Goal: Use online tool/utility: Utilize a website feature to perform a specific function

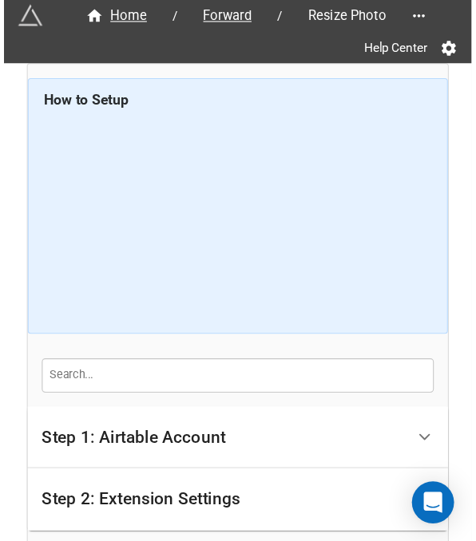
scroll to position [180, 0]
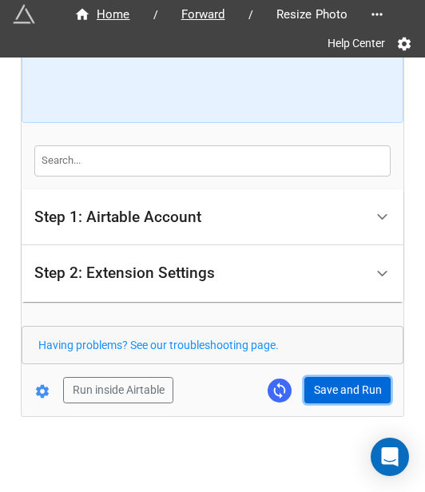
click at [352, 395] on button "Save and Run" at bounding box center [347, 390] width 86 height 27
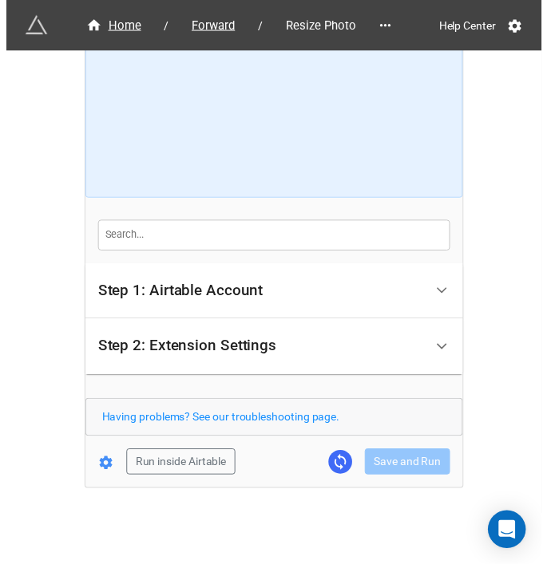
scroll to position [93, 0]
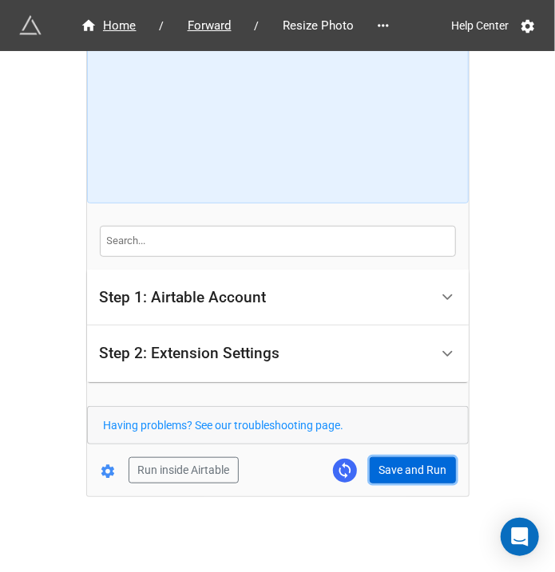
click at [394, 470] on button "Save and Run" at bounding box center [413, 470] width 86 height 27
click at [399, 461] on button "Save and Run" at bounding box center [413, 470] width 86 height 27
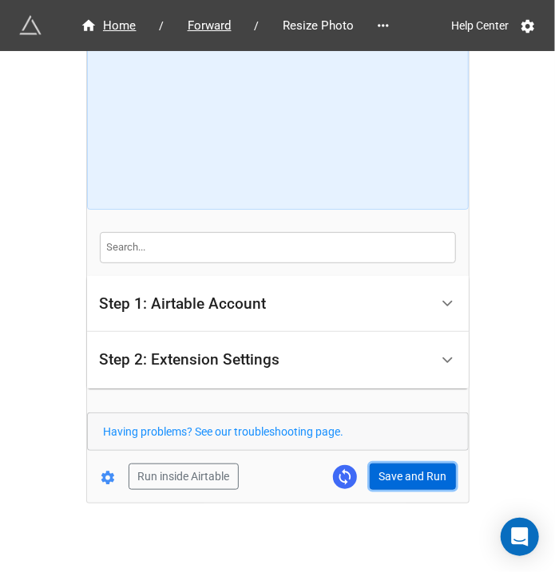
click at [414, 476] on button "Save and Run" at bounding box center [413, 477] width 86 height 27
drag, startPoint x: 378, startPoint y: 472, endPoint x: 386, endPoint y: 475, distance: 8.6
click at [378, 472] on button "Save and Run" at bounding box center [413, 477] width 86 height 27
click at [406, 467] on button "Save and Run" at bounding box center [413, 477] width 86 height 27
click at [385, 479] on button "Save and Run" at bounding box center [413, 477] width 86 height 27
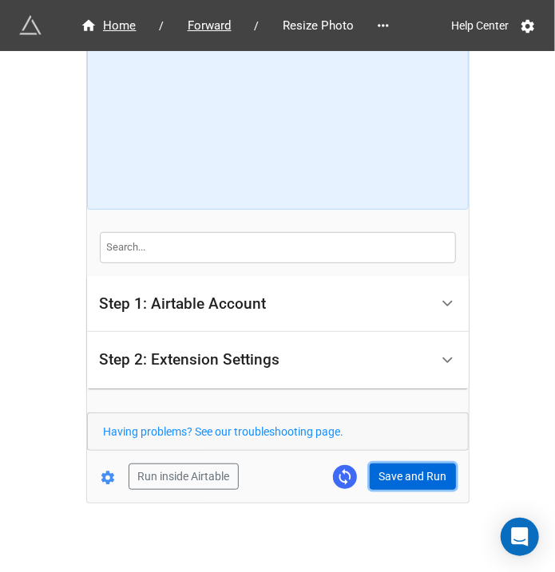
drag, startPoint x: 397, startPoint y: 469, endPoint x: 533, endPoint y: 462, distance: 135.9
click at [397, 469] on button "Save and Run" at bounding box center [413, 477] width 86 height 27
click at [416, 470] on button "Save and Run" at bounding box center [413, 477] width 86 height 27
click at [420, 467] on button "Save and Run" at bounding box center [413, 477] width 86 height 27
click at [400, 480] on button "Save and Run" at bounding box center [413, 477] width 86 height 27
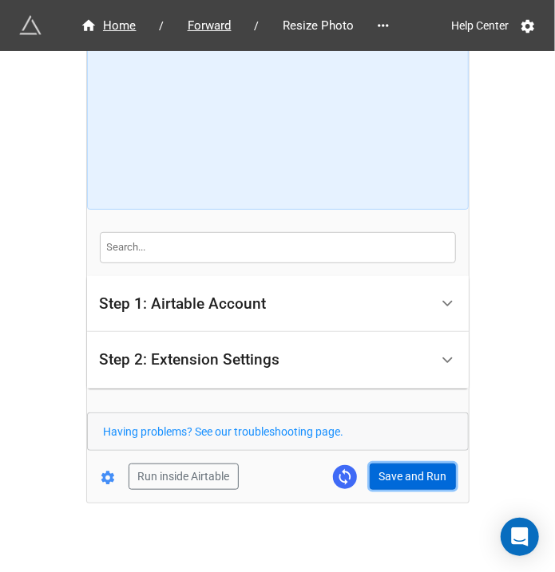
click at [383, 464] on button "Save and Run" at bounding box center [413, 477] width 86 height 27
click at [389, 481] on button "Save and Run" at bounding box center [413, 477] width 86 height 27
click at [407, 484] on button "Save and Run" at bounding box center [413, 477] width 86 height 27
click at [424, 481] on button "Save and Run" at bounding box center [413, 477] width 86 height 27
click at [388, 464] on button "Save and Run" at bounding box center [413, 477] width 86 height 27
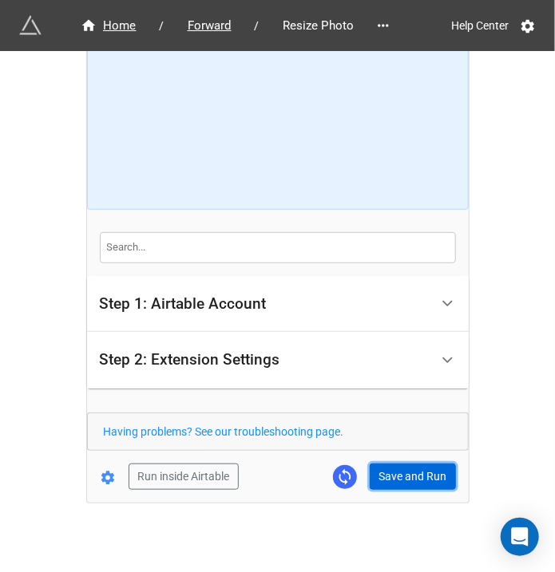
click at [386, 473] on button "Save and Run" at bounding box center [413, 477] width 86 height 27
click at [424, 491] on div "Home / Forward / Resize Photo Help Center How to Setup Step 1: Airtable Account…" at bounding box center [278, 234] width 382 height 538
click at [424, 483] on button "Save and Run" at bounding box center [413, 477] width 86 height 27
drag, startPoint x: 407, startPoint y: 466, endPoint x: 396, endPoint y: 566, distance: 100.4
click at [407, 466] on button "Save and Run" at bounding box center [413, 477] width 86 height 27
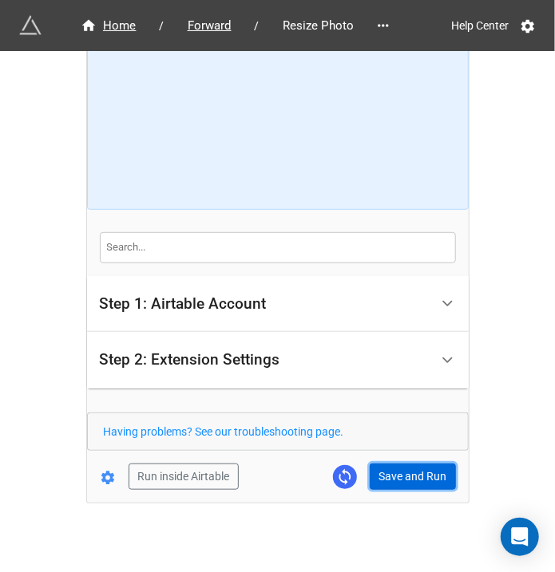
drag, startPoint x: 397, startPoint y: 469, endPoint x: 402, endPoint y: 459, distance: 11.1
click at [397, 469] on button "Save and Run" at bounding box center [413, 477] width 86 height 27
drag, startPoint x: 374, startPoint y: 473, endPoint x: 519, endPoint y: 436, distance: 149.3
click at [374, 473] on button "Save and Run" at bounding box center [413, 477] width 86 height 27
click at [422, 477] on button "Save and Run" at bounding box center [413, 477] width 86 height 27
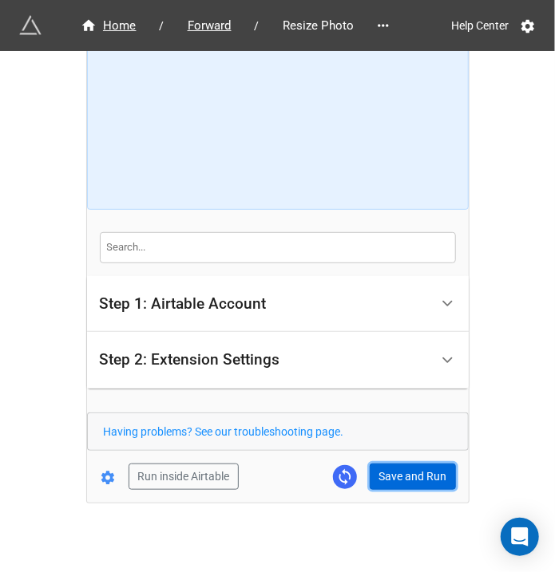
click at [418, 478] on button "Save and Run" at bounding box center [413, 477] width 86 height 27
click at [414, 481] on button "Save and Run" at bounding box center [413, 477] width 86 height 27
click at [406, 472] on button "Save and Run" at bounding box center [413, 477] width 86 height 27
click at [394, 481] on button "Save and Run" at bounding box center [413, 477] width 86 height 27
click at [415, 464] on button "Save and Run" at bounding box center [413, 477] width 86 height 27
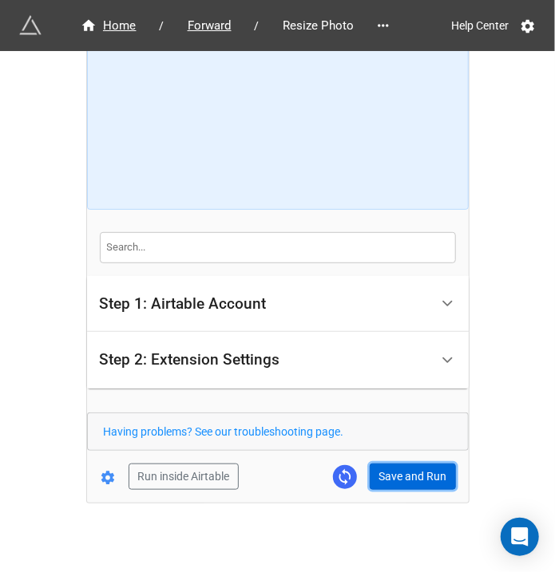
click at [409, 473] on button "Save and Run" at bounding box center [413, 477] width 86 height 27
click at [396, 464] on button "Save and Run" at bounding box center [413, 477] width 86 height 27
click at [388, 466] on button "Save and Run" at bounding box center [413, 477] width 86 height 27
drag, startPoint x: 390, startPoint y: 475, endPoint x: 548, endPoint y: 457, distance: 159.1
click at [390, 475] on button "Save and Run" at bounding box center [413, 477] width 86 height 27
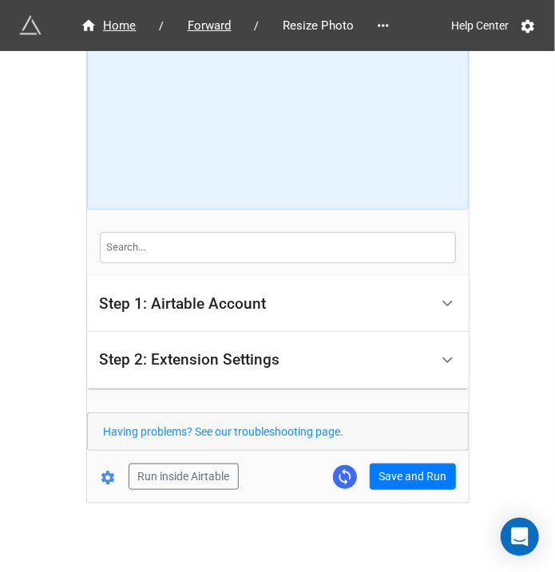
click at [407, 461] on form "How to Setup Step 1: Airtable Account Airtable User API Key Manna-Sinsub Airtab…" at bounding box center [278, 234] width 382 height 513
click at [394, 472] on button "Save and Run" at bounding box center [413, 477] width 86 height 27
click at [397, 480] on button "Save and Run" at bounding box center [413, 477] width 86 height 27
click at [386, 490] on div "Home / Forward / Resize Photo Help Center How to Setup Step 1: Airtable Account…" at bounding box center [278, 234] width 382 height 538
click at [393, 485] on button "Save and Run" at bounding box center [413, 477] width 86 height 27
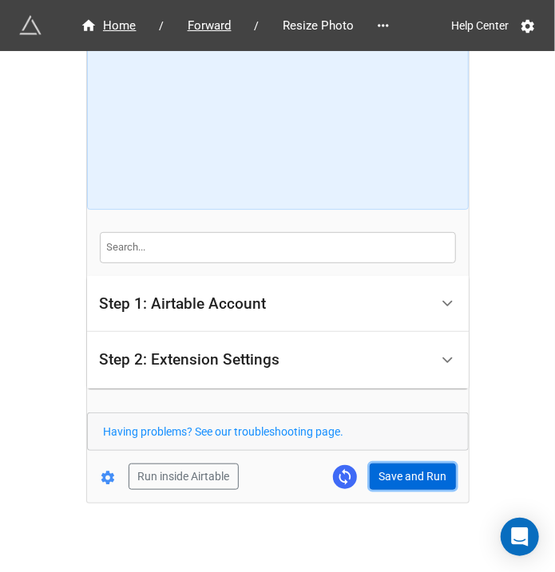
click at [410, 470] on button "Save and Run" at bounding box center [413, 477] width 86 height 27
click at [414, 477] on button "Save and Run" at bounding box center [413, 477] width 86 height 27
drag, startPoint x: 402, startPoint y: 465, endPoint x: 542, endPoint y: 371, distance: 168.5
click at [404, 464] on button "Save and Run" at bounding box center [413, 477] width 86 height 27
drag, startPoint x: 391, startPoint y: 475, endPoint x: 372, endPoint y: 568, distance: 94.6
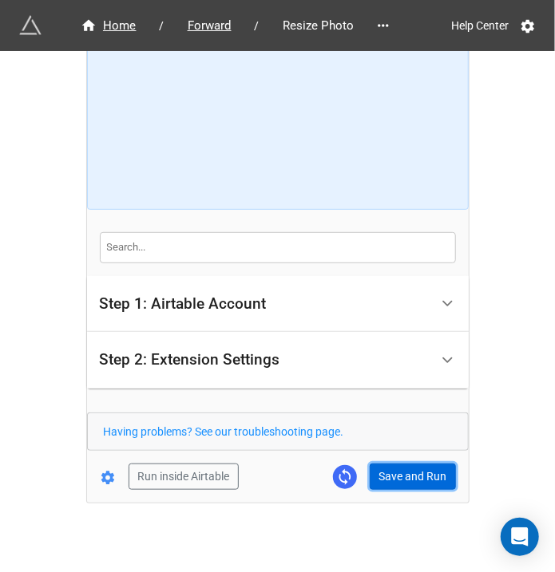
click at [391, 475] on button "Save and Run" at bounding box center [413, 477] width 86 height 27
drag, startPoint x: 386, startPoint y: 477, endPoint x: 402, endPoint y: 499, distance: 27.0
click at [386, 477] on button "Save and Run" at bounding box center [413, 477] width 86 height 27
click at [397, 475] on button "Save and Run" at bounding box center [413, 477] width 86 height 27
click at [404, 472] on button "Save and Run" at bounding box center [413, 477] width 86 height 27
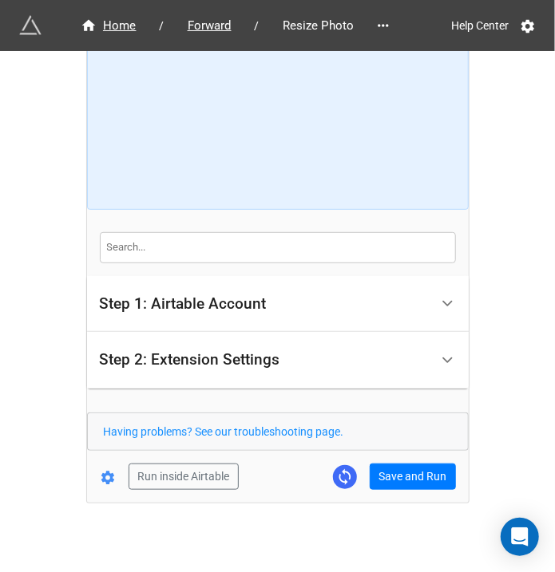
click at [399, 489] on div "Home / Forward / Resize Photo Help Center How to Setup Step 1: Airtable Account…" at bounding box center [278, 234] width 382 height 538
click at [413, 470] on button "Save and Run" at bounding box center [413, 477] width 86 height 27
click at [416, 464] on button "Save and Run" at bounding box center [413, 477] width 86 height 27
click at [412, 478] on button "Save and Run" at bounding box center [413, 477] width 86 height 27
drag, startPoint x: 471, startPoint y: 118, endPoint x: 434, endPoint y: 478, distance: 361.9
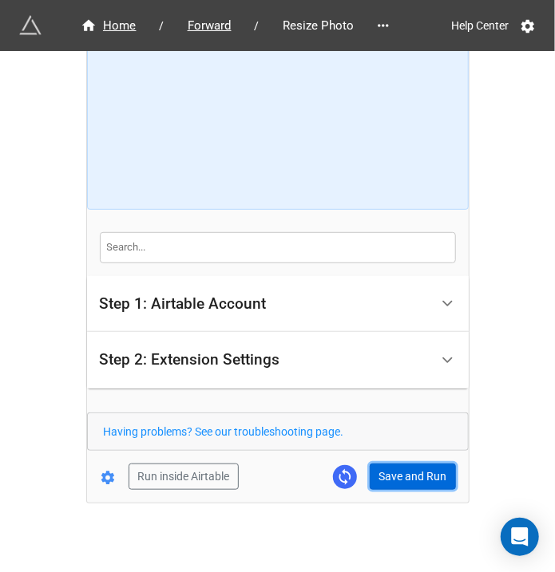
click at [396, 473] on button "Save and Run" at bounding box center [413, 477] width 86 height 27
drag, startPoint x: 390, startPoint y: 477, endPoint x: 407, endPoint y: 507, distance: 35.1
click at [390, 477] on button "Save and Run" at bounding box center [413, 477] width 86 height 27
click at [404, 467] on button "Save and Run" at bounding box center [413, 477] width 86 height 27
click at [404, 464] on button "Save and Run" at bounding box center [413, 477] width 86 height 27
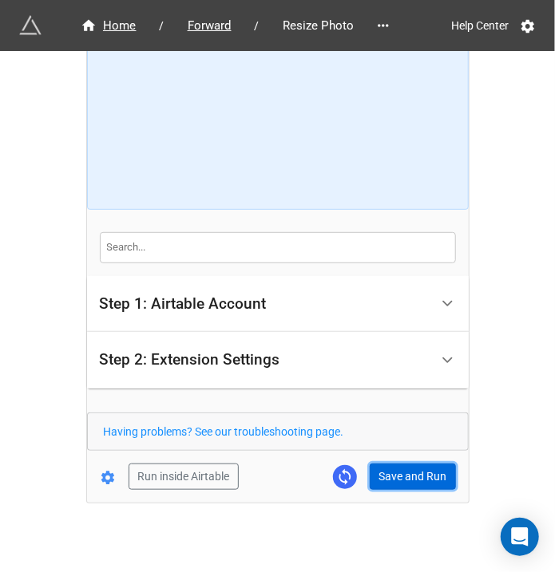
drag, startPoint x: 409, startPoint y: 477, endPoint x: 445, endPoint y: 476, distance: 35.9
click at [409, 477] on button "Save and Run" at bounding box center [413, 477] width 86 height 27
drag, startPoint x: 393, startPoint y: 497, endPoint x: 398, endPoint y: 486, distance: 12.2
click at [393, 491] on div "Home / Forward / Resize Photo Help Center How to Setup Step 1: Airtable Account…" at bounding box center [278, 234] width 382 height 538
click at [398, 486] on button "Save and Run" at bounding box center [413, 477] width 86 height 27
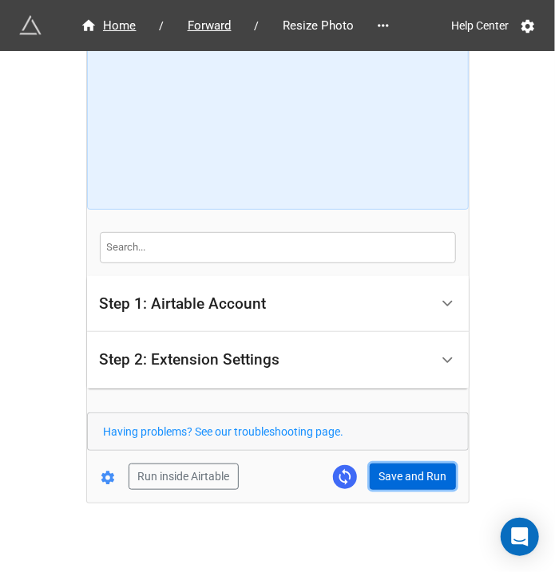
drag, startPoint x: 422, startPoint y: 461, endPoint x: 533, endPoint y: 447, distance: 111.9
click at [422, 464] on button "Save and Run" at bounding box center [413, 477] width 86 height 27
